Goal: Information Seeking & Learning: Learn about a topic

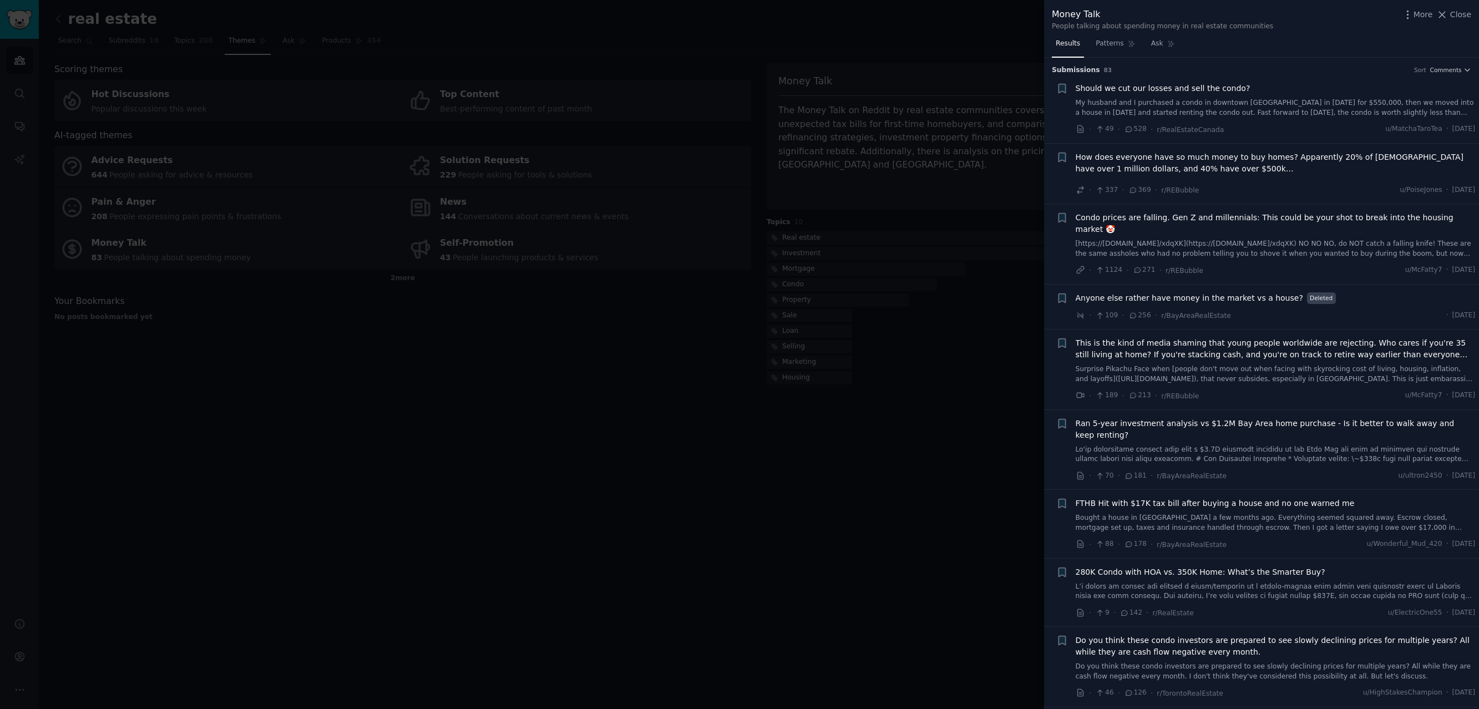
click at [918, 101] on div at bounding box center [739, 354] width 1479 height 709
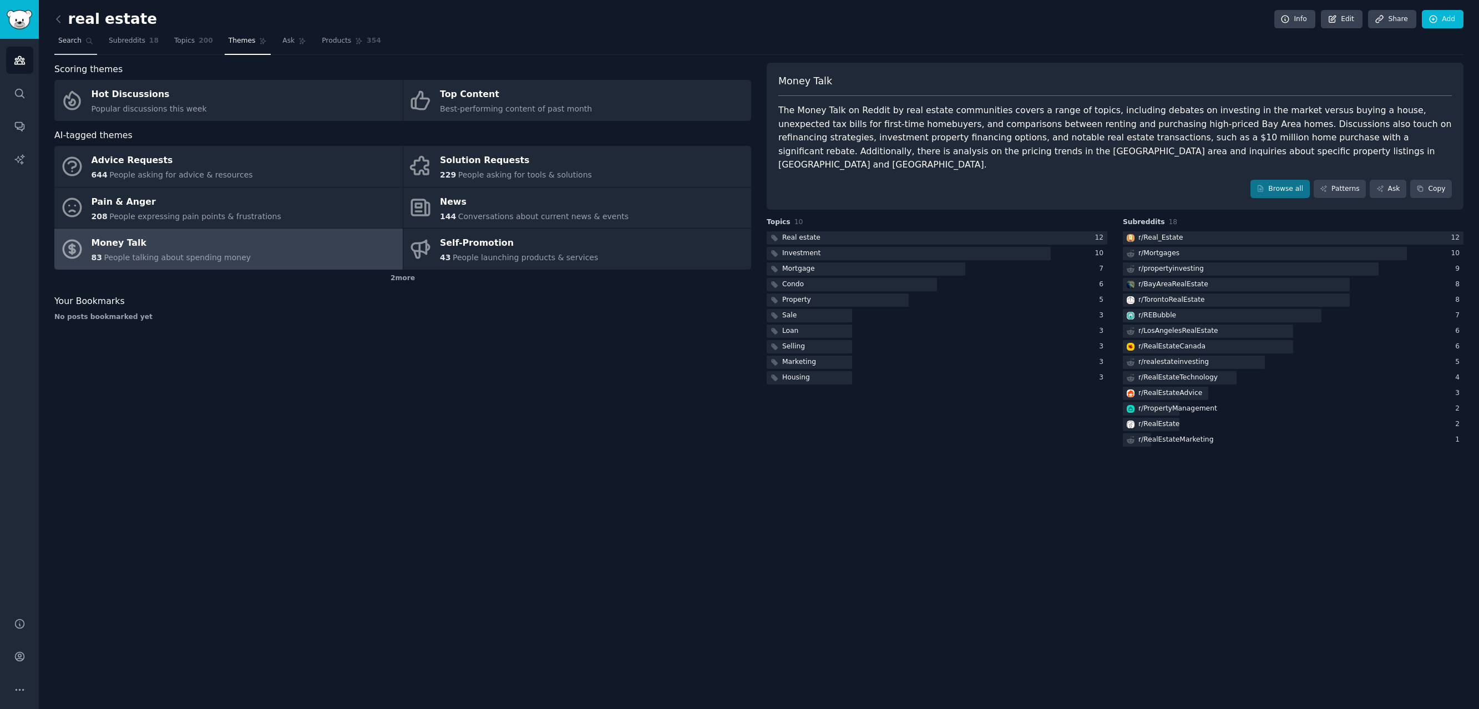
click at [75, 36] on span "Search" at bounding box center [69, 41] width 23 height 10
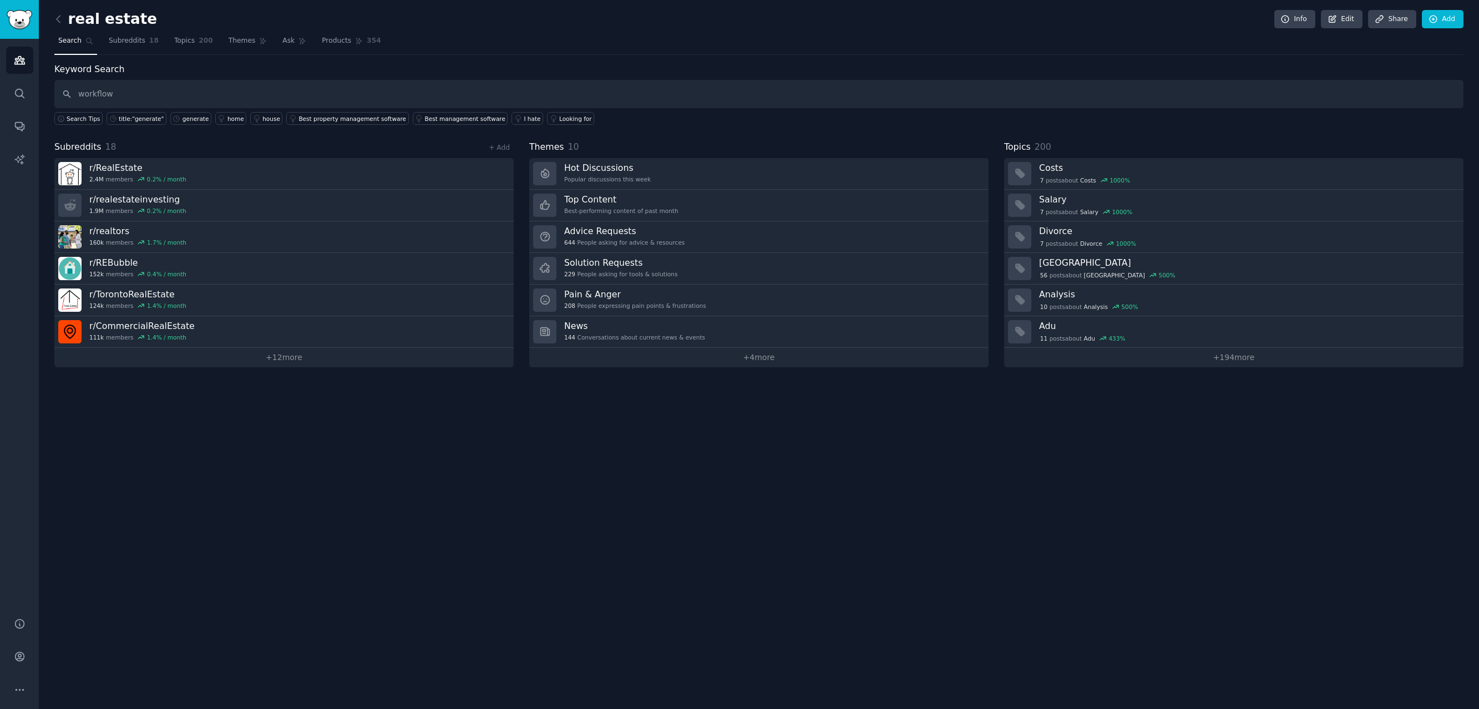
type input "workflow"
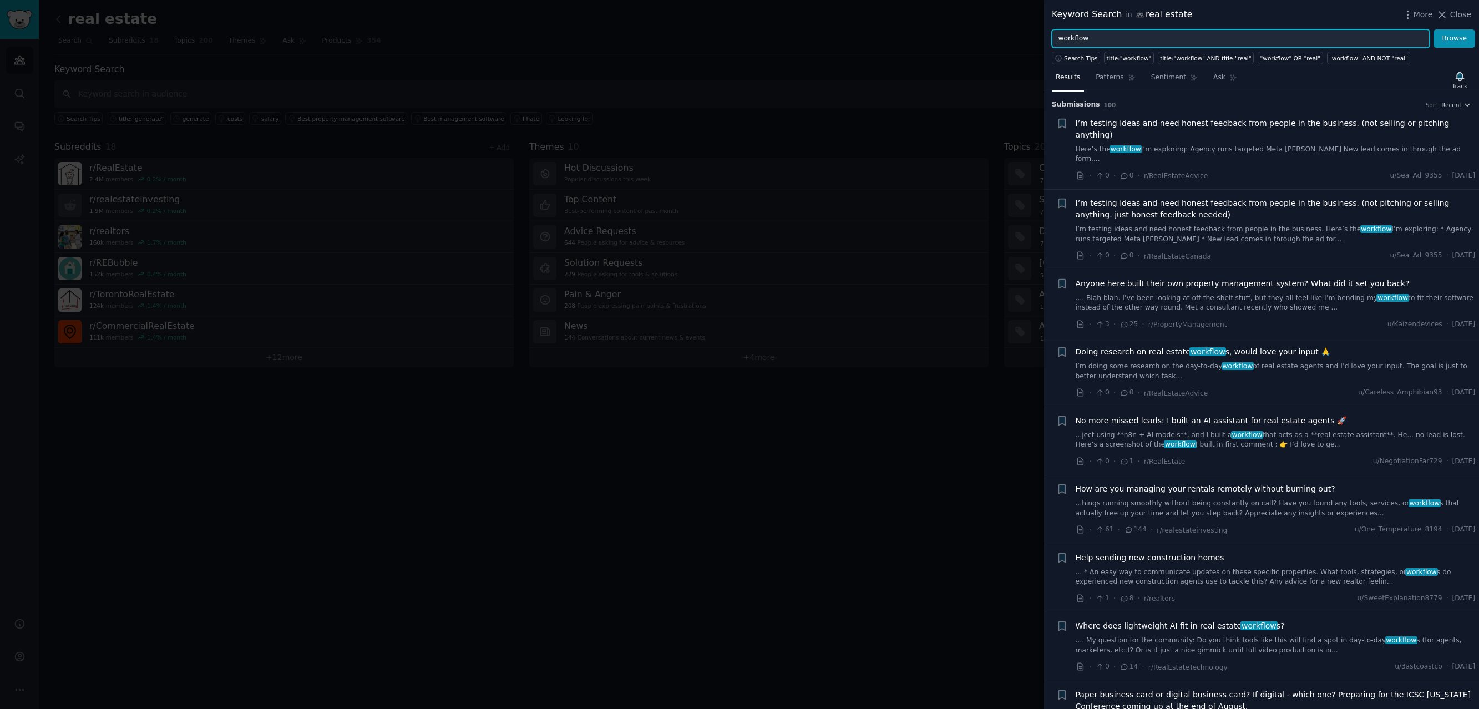
click at [1124, 45] on input "workflow" at bounding box center [1241, 38] width 378 height 19
click at [1123, 45] on input "workflow" at bounding box center [1241, 38] width 378 height 19
type input "i"
click at [1433, 29] on button "Browse" at bounding box center [1454, 38] width 42 height 19
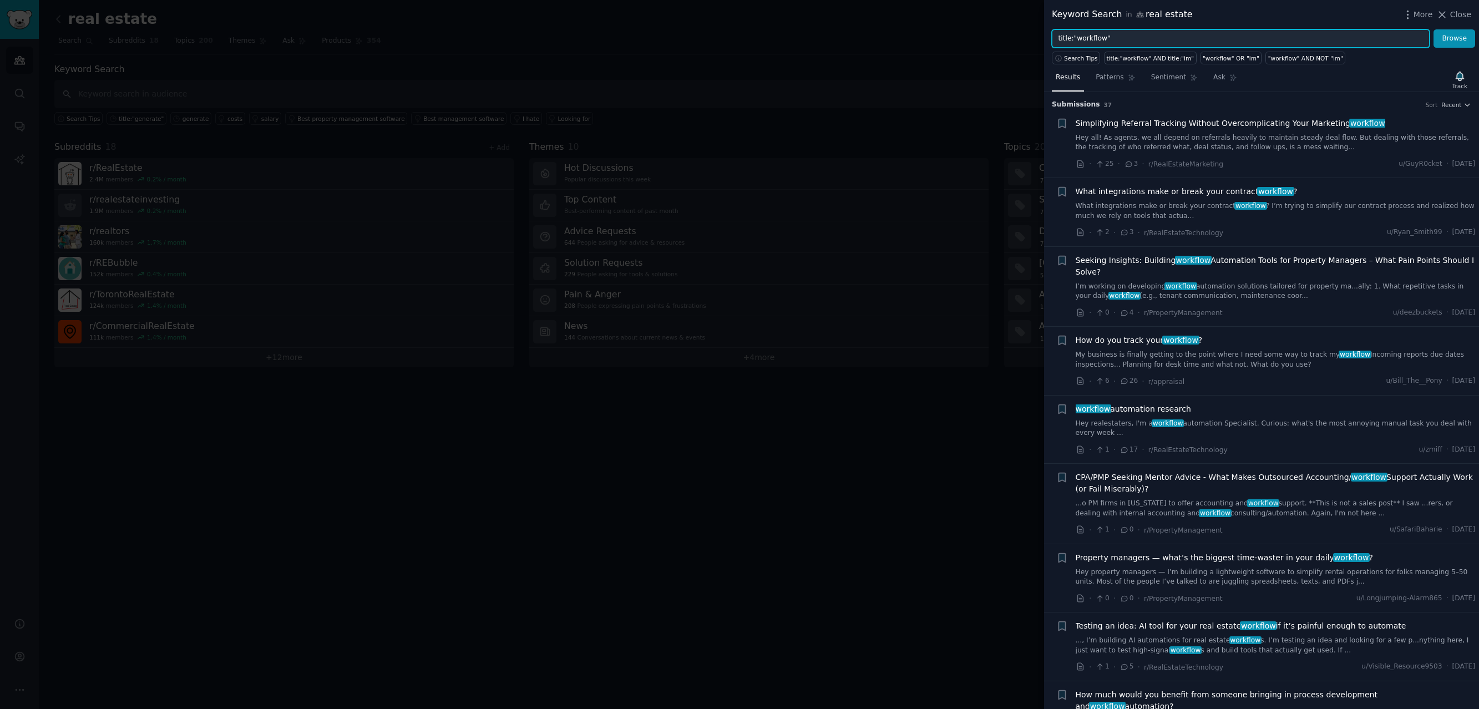
click at [1088, 39] on input "title:"workflow"" at bounding box center [1241, 38] width 378 height 19
click at [1433, 29] on button "Browse" at bounding box center [1454, 38] width 42 height 19
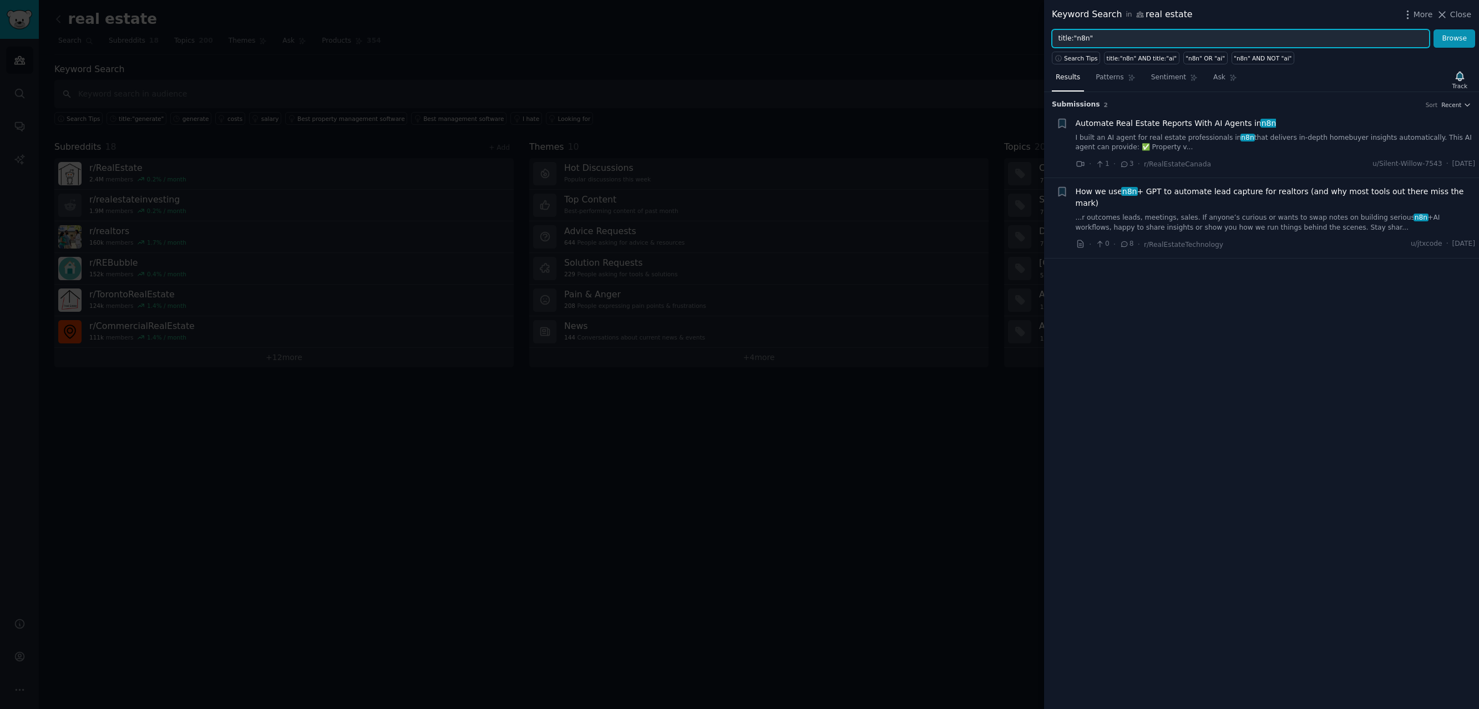
click at [1071, 39] on input "title:"n8n"" at bounding box center [1241, 38] width 378 height 19
click at [1078, 38] on input "title:"n8n"" at bounding box center [1241, 38] width 378 height 19
click at [1079, 38] on input "title:"n8n"" at bounding box center [1241, 38] width 378 height 19
click at [1433, 29] on button "Browse" at bounding box center [1454, 38] width 42 height 19
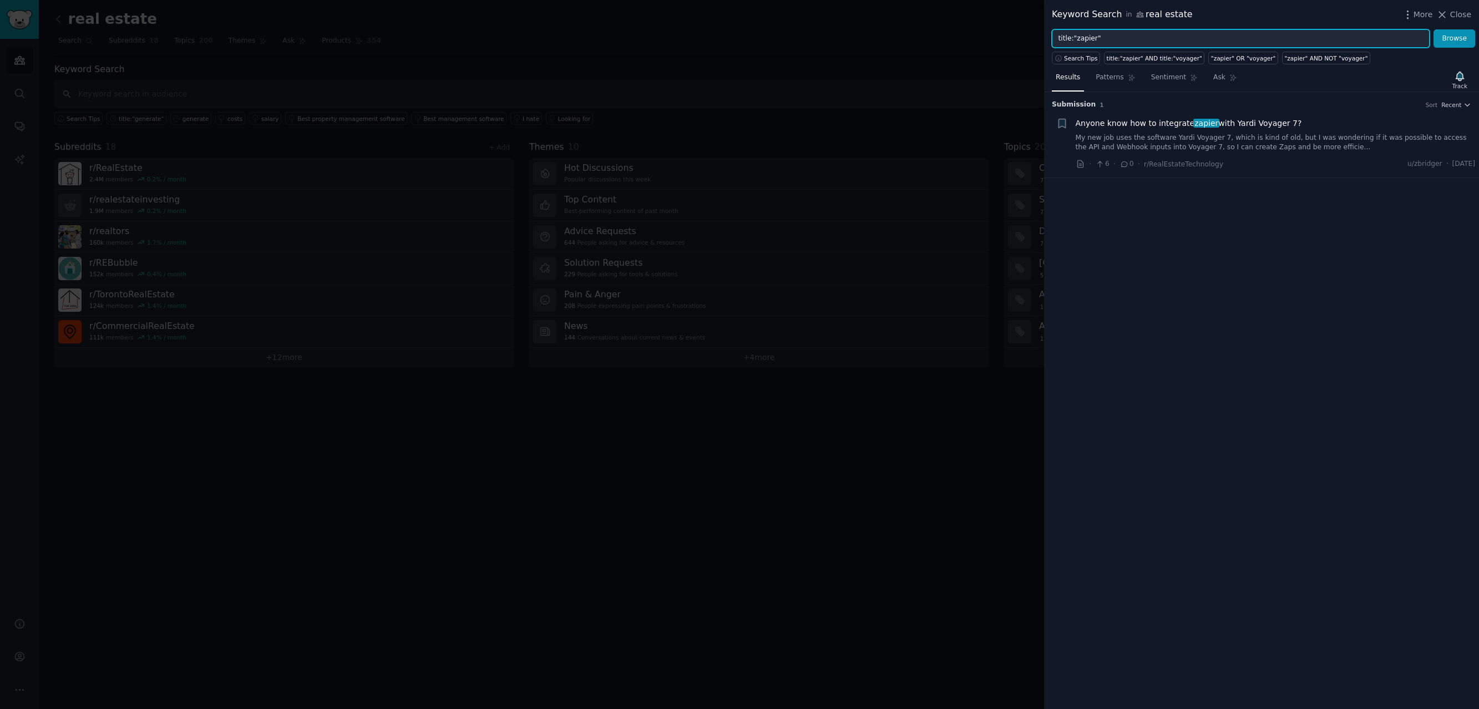
click at [1118, 40] on input "title:"zapier"" at bounding box center [1241, 38] width 378 height 19
click at [1079, 34] on input "title:"zapier"" at bounding box center [1241, 38] width 378 height 19
type input "title:"workflow""
click at [1433, 29] on button "Browse" at bounding box center [1454, 38] width 42 height 19
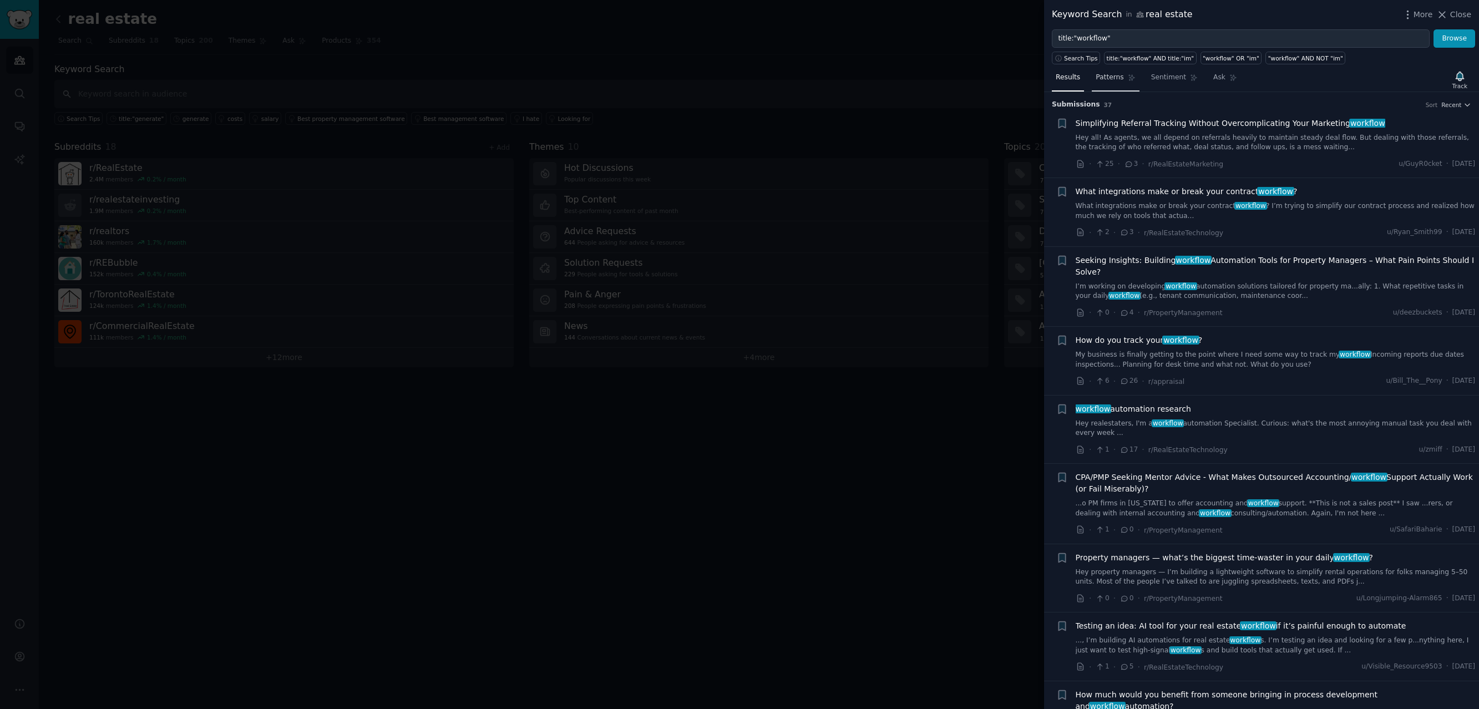
click at [1111, 74] on span "Patterns" at bounding box center [1109, 78] width 28 height 10
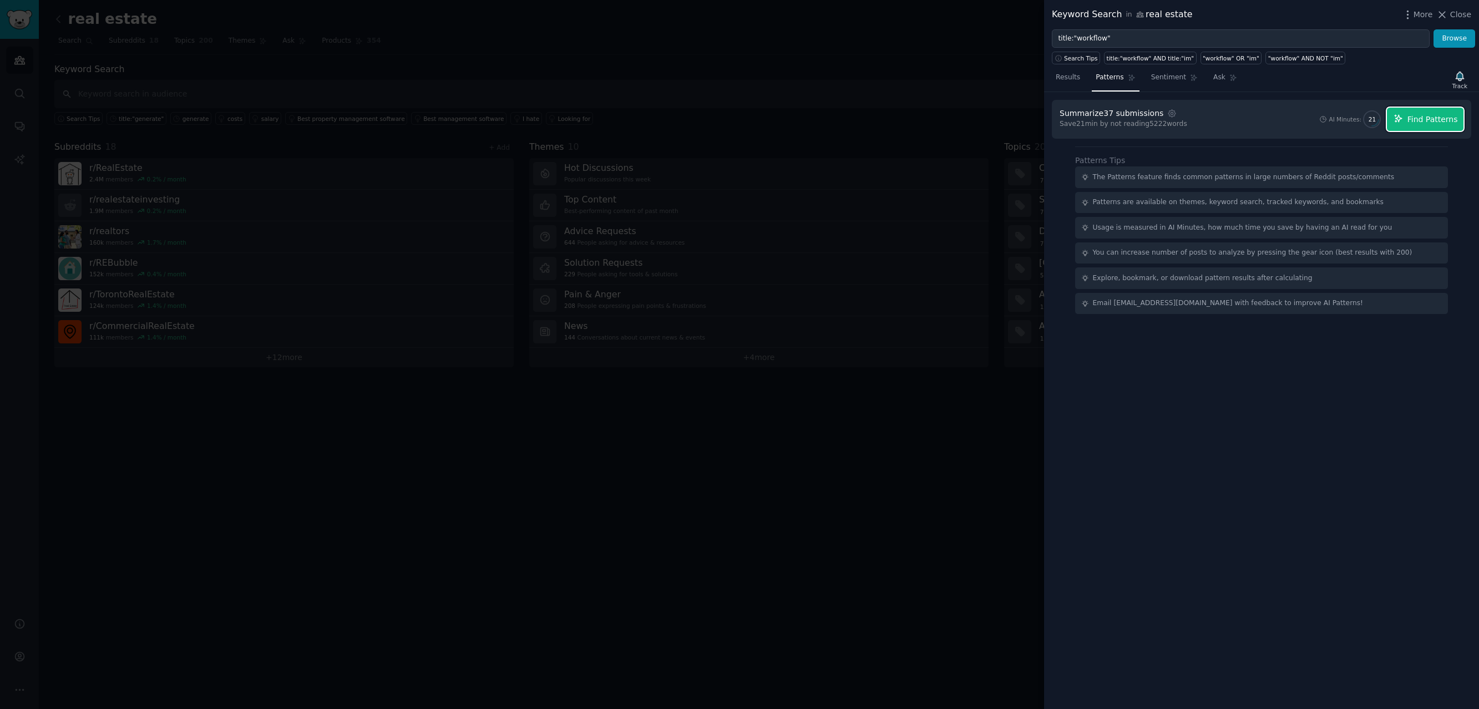
click at [1450, 121] on span "Find Patterns" at bounding box center [1432, 120] width 50 height 12
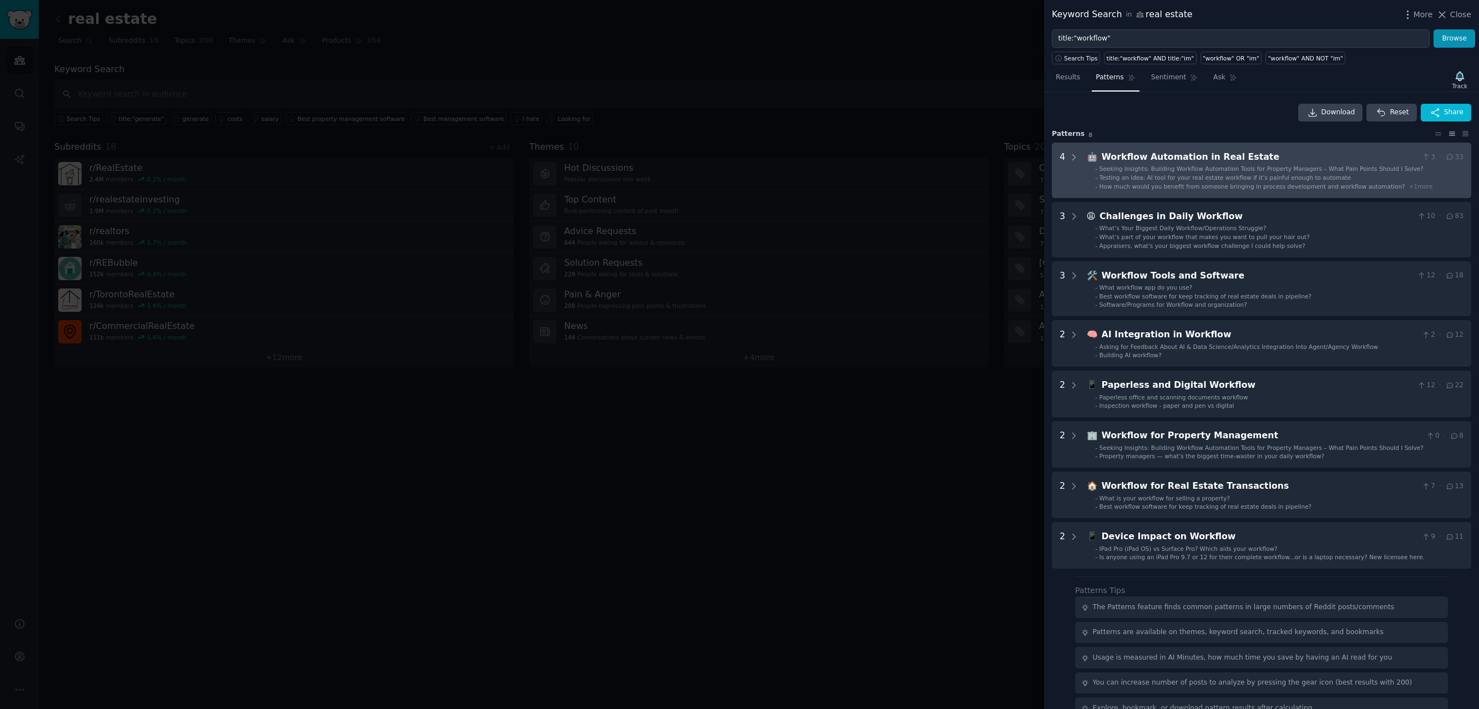
click at [1231, 177] on span "Testing an idea: AI tool for your real estate workflow if it’s painful enough t…" at bounding box center [1225, 177] width 252 height 7
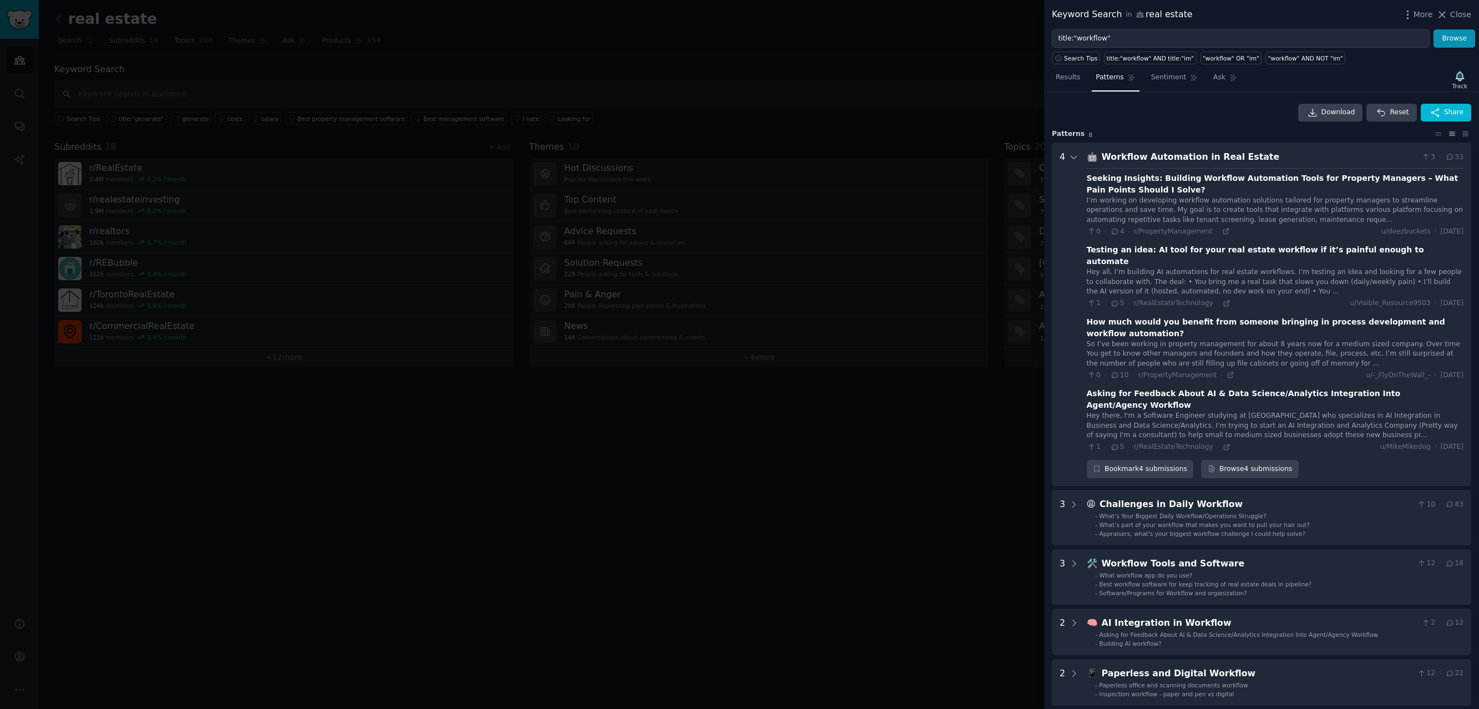
scroll to position [50, 0]
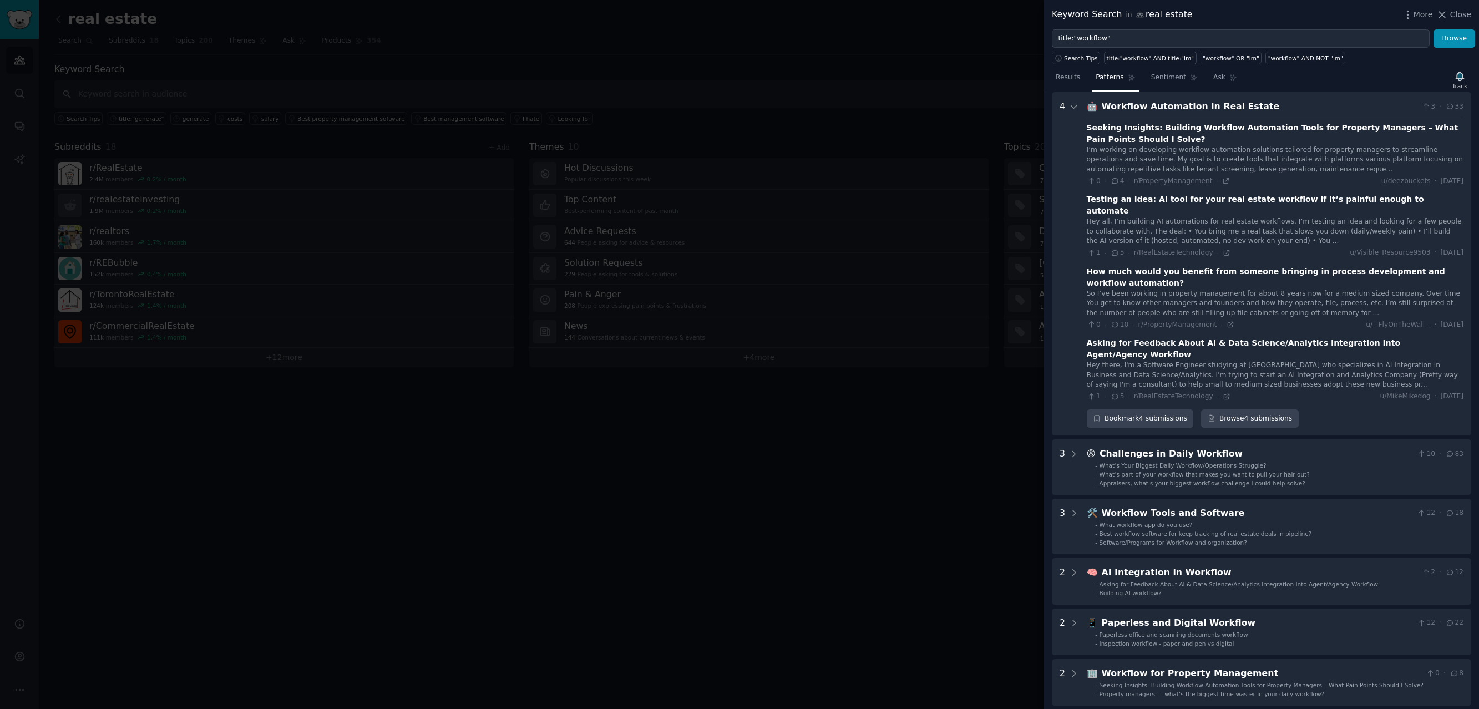
click at [1210, 106] on div "Workflow Automation in Real Estate" at bounding box center [1259, 107] width 316 height 14
